Goal: Navigation & Orientation: Understand site structure

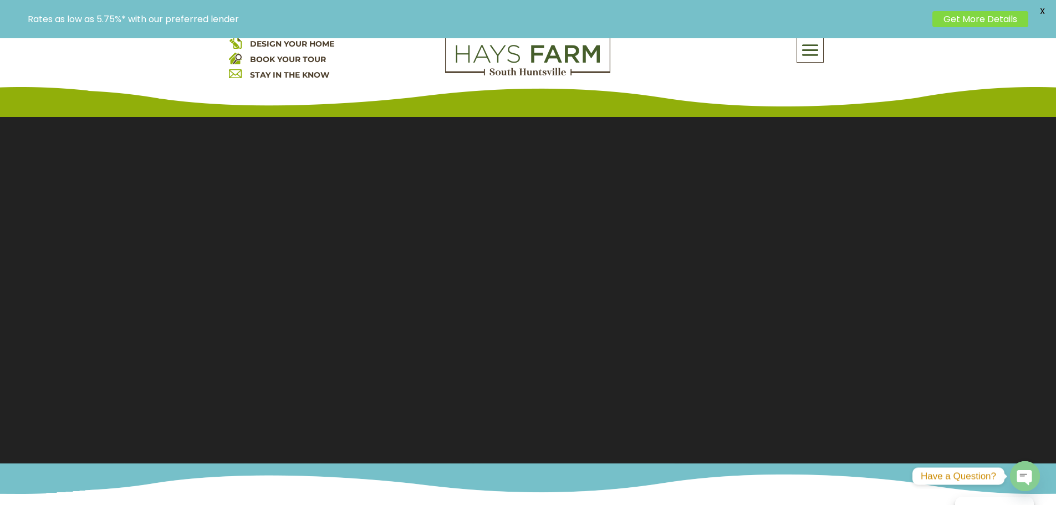
click at [807, 51] on span at bounding box center [810, 51] width 26 height 26
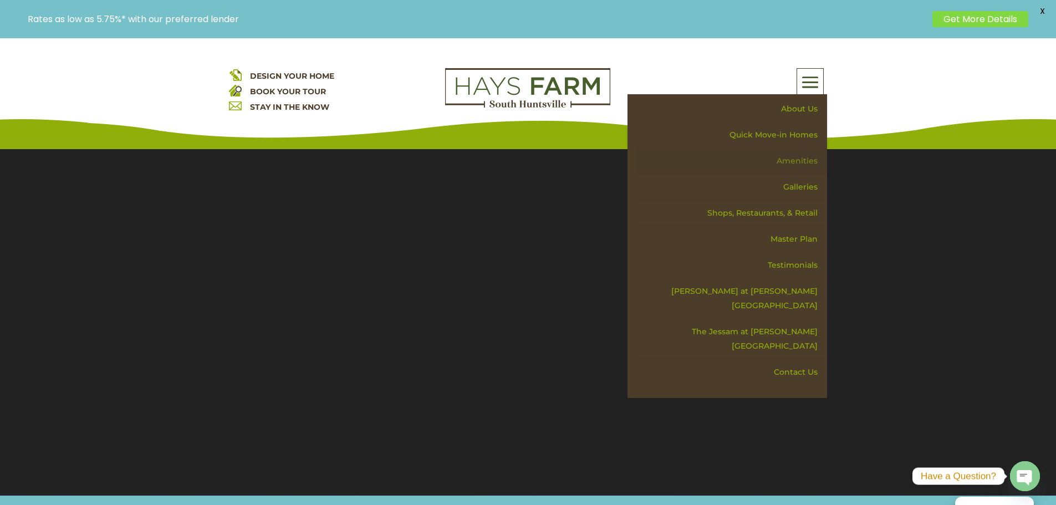
click at [792, 161] on link "Amenities" at bounding box center [731, 161] width 192 height 26
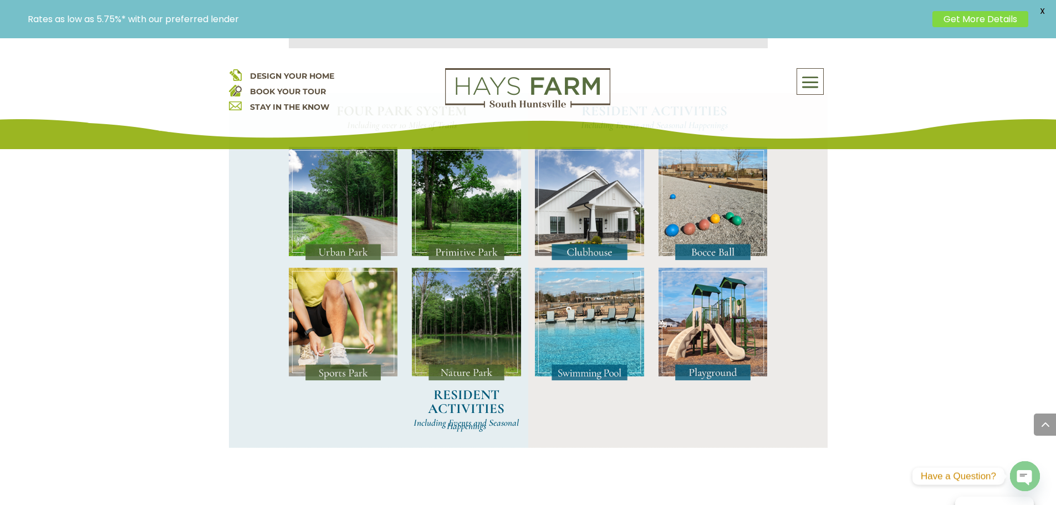
scroll to position [924, 0]
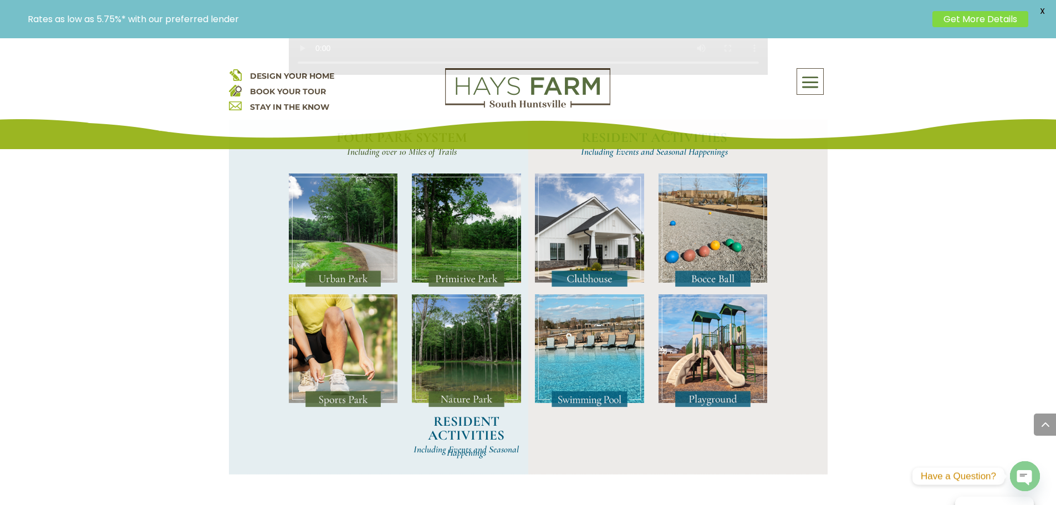
click at [810, 85] on span at bounding box center [810, 83] width 26 height 26
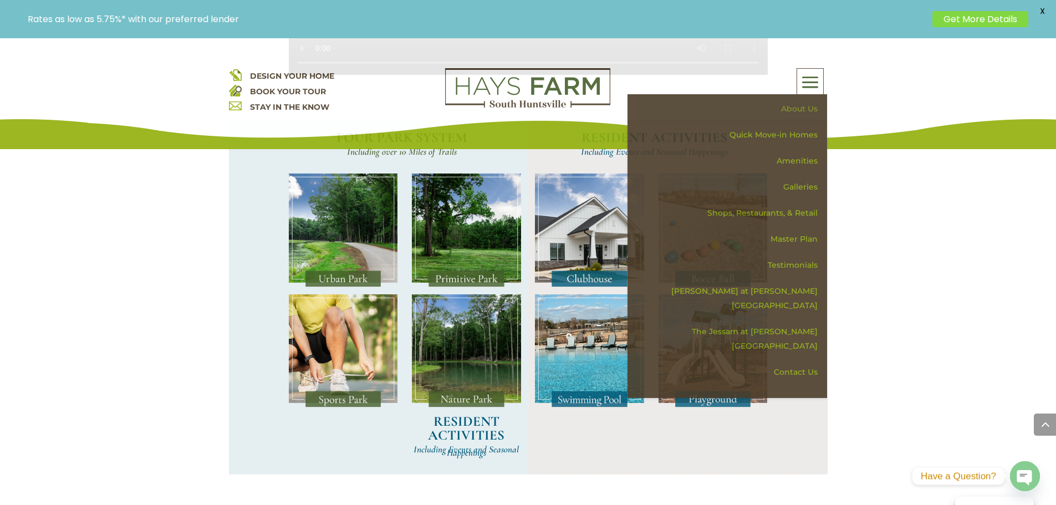
click at [791, 105] on link "About Us" at bounding box center [731, 109] width 192 height 26
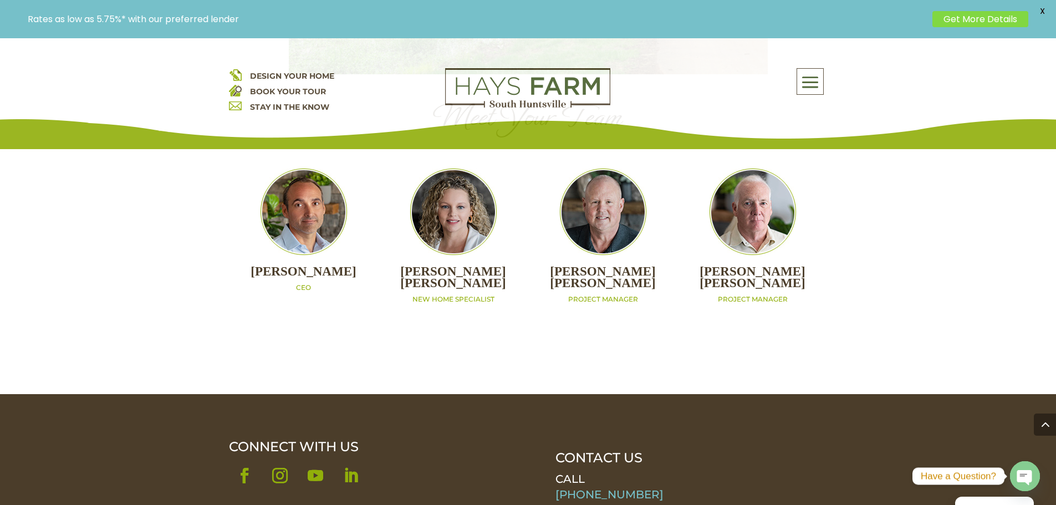
scroll to position [1202, 0]
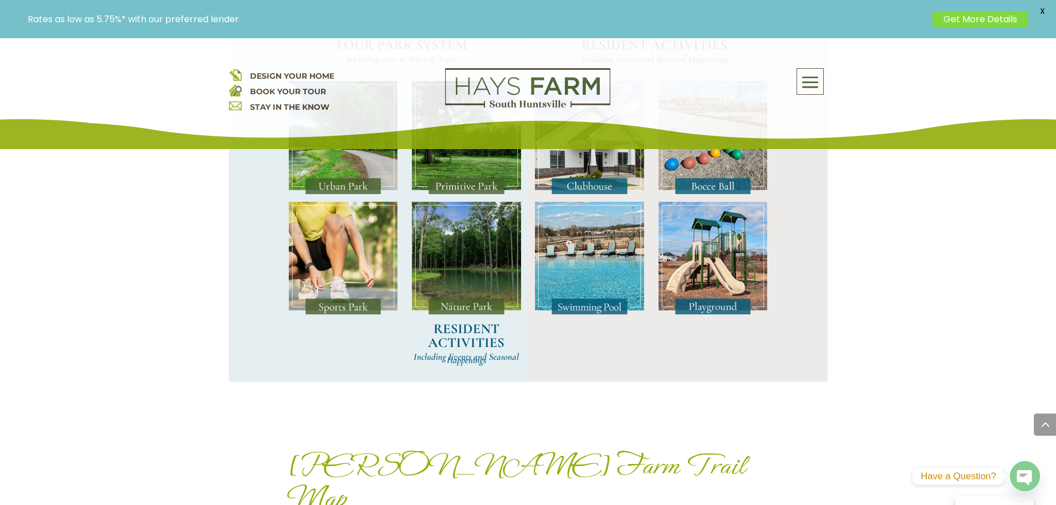
scroll to position [924, 0]
